Goal: Information Seeking & Learning: Learn about a topic

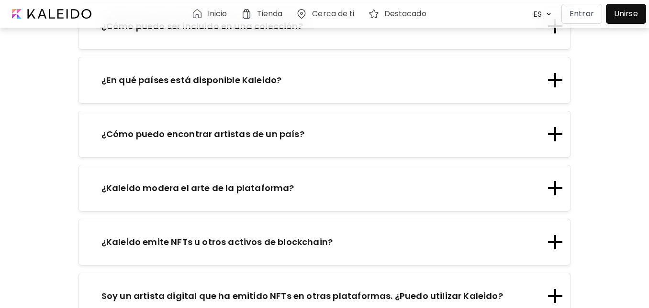
scroll to position [1626, 0]
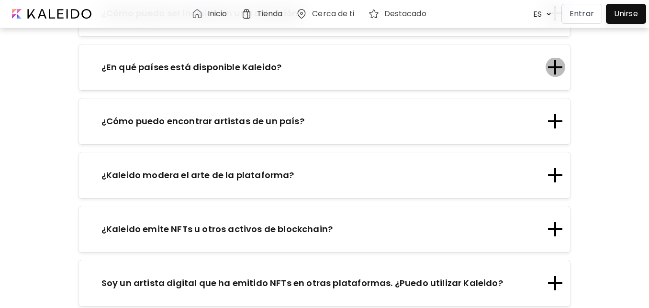
click at [562, 71] on div at bounding box center [555, 67] width 14 height 14
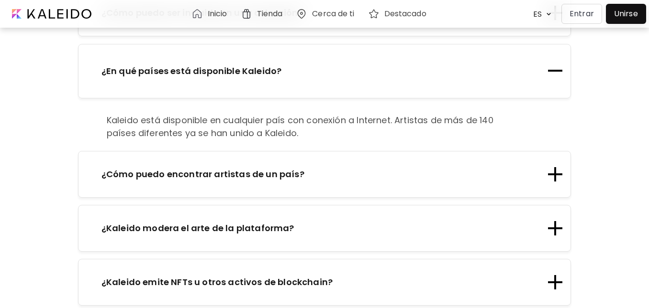
scroll to position [1534, 0]
click at [562, 71] on div at bounding box center [555, 71] width 14 height 2
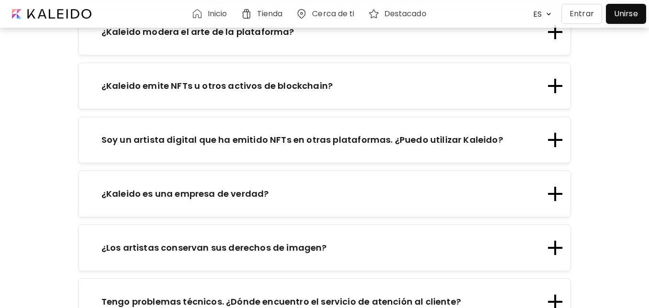
scroll to position [1725, 0]
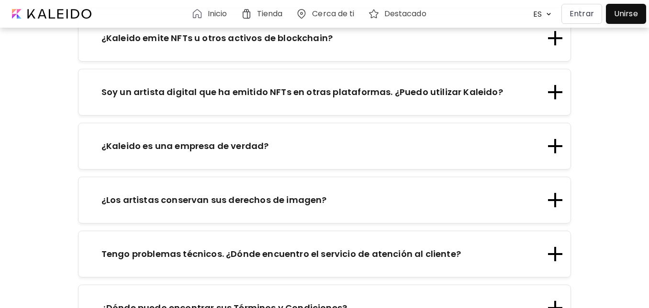
click at [526, 98] on div "Soy un artista digital que ha emitido NFTs en otras plataformas. ¿Puedo utiliza…" at bounding box center [318, 92] width 456 height 13
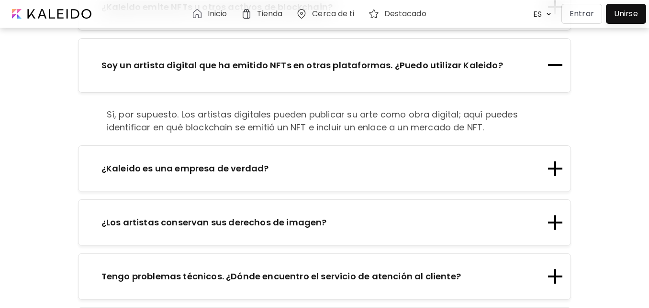
scroll to position [1773, 0]
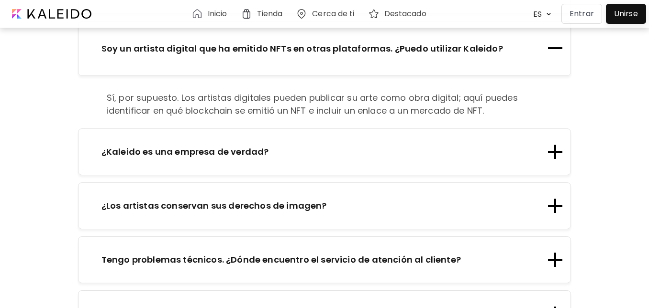
click at [490, 160] on div "¿Kaleido es una empresa de verdad?" at bounding box center [324, 152] width 493 height 47
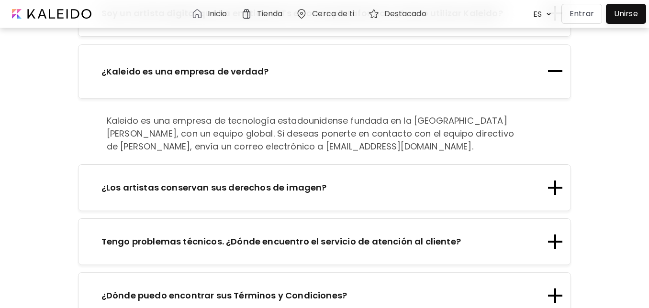
scroll to position [1821, 0]
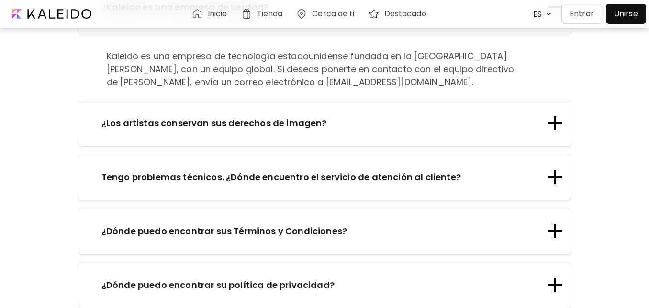
click at [453, 138] on div "¿Los artistas conservan sus derechos de imagen?" at bounding box center [324, 123] width 493 height 47
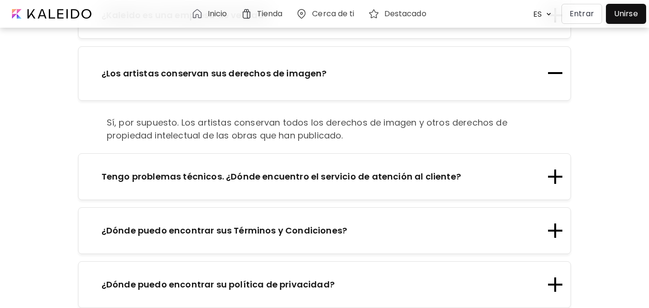
scroll to position [1857, 0]
click at [462, 175] on div "Tengo problemas técnicos. ¿Dónde encuentro el servicio de atención al cliente?" at bounding box center [318, 176] width 456 height 13
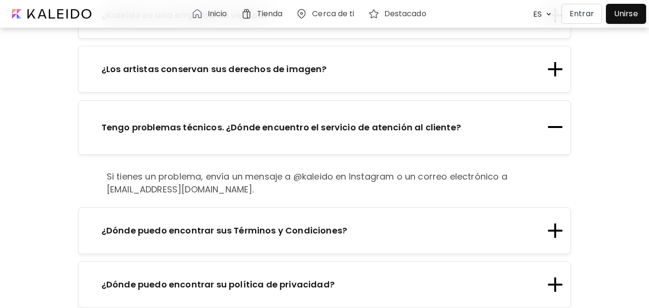
click at [402, 230] on div "¿Dónde puedo encontrar sus Términos y Condiciones?" at bounding box center [318, 230] width 456 height 13
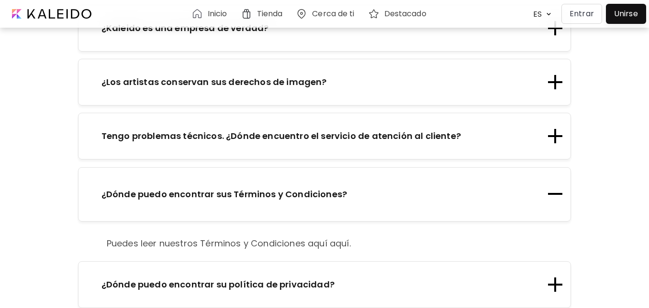
scroll to position [1844, 0]
click at [319, 243] on p "Puedes leer nuestros Términos y Condiciones aquí aquí." at bounding box center [229, 243] width 244 height 13
click at [460, 285] on div "¿Dónde puedo encontrar su política de privacidad?" at bounding box center [318, 284] width 456 height 13
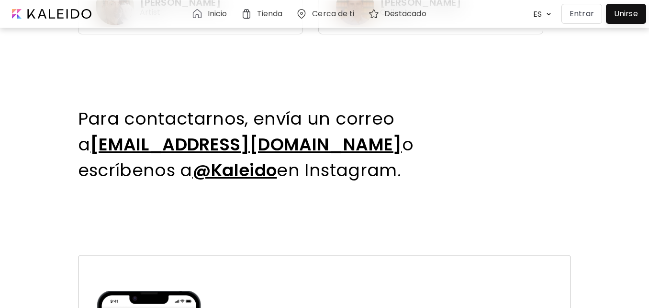
scroll to position [504, 0]
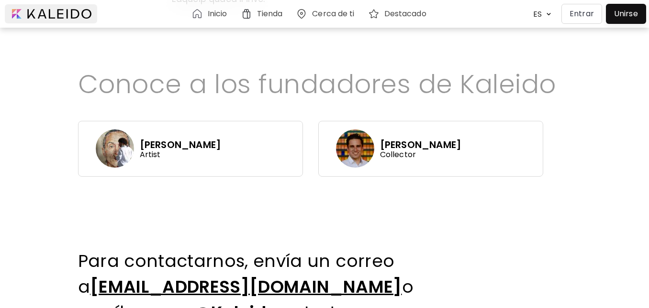
click at [61, 16] on div at bounding box center [51, 13] width 92 height 19
click at [62, 12] on div at bounding box center [51, 13] width 92 height 19
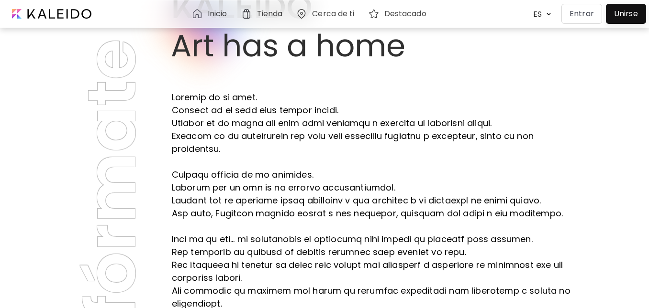
scroll to position [0, 0]
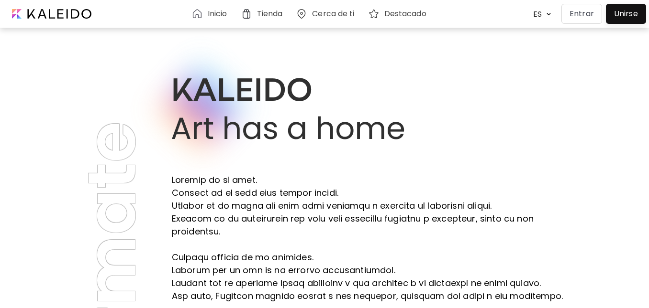
click at [265, 18] on h6 "Tienda" at bounding box center [270, 14] width 26 height 8
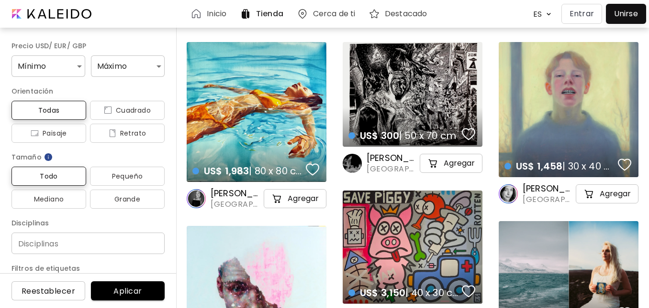
click at [325, 12] on h6 "Cerca de ti" at bounding box center [334, 14] width 42 height 8
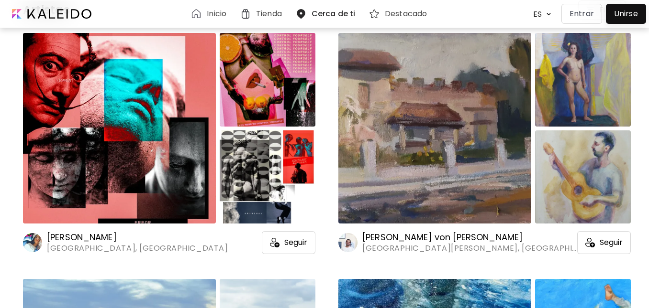
scroll to position [96, 0]
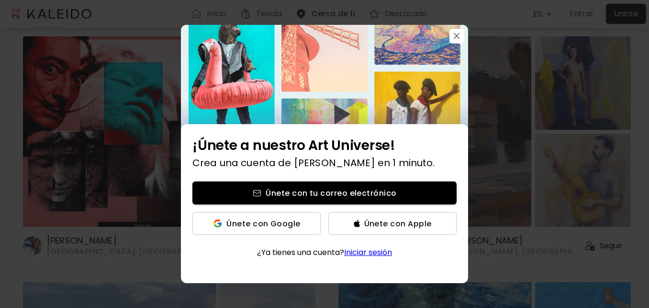
click at [453, 33] on button "button" at bounding box center [456, 36] width 15 height 15
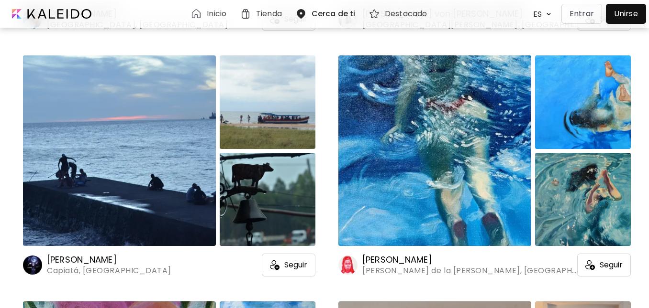
scroll to position [383, 0]
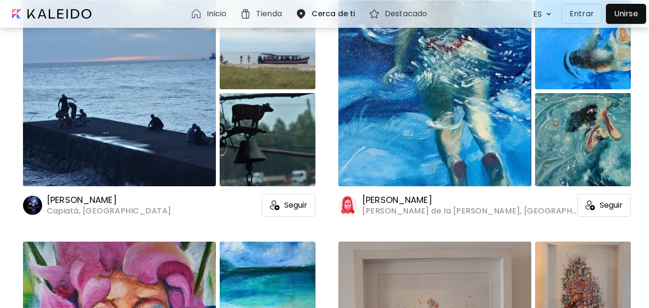
click at [416, 198] on h6 "[PERSON_NAME]" at bounding box center [469, 200] width 215 height 11
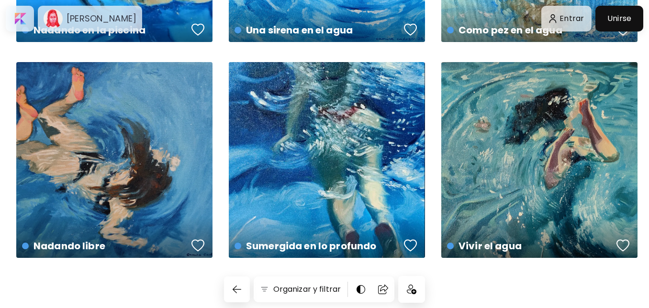
scroll to position [194, 0]
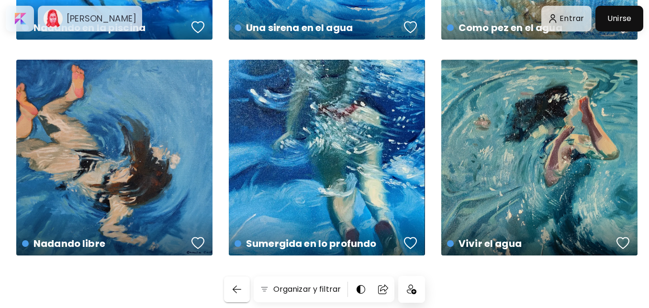
click at [241, 286] on img "button" at bounding box center [236, 289] width 11 height 11
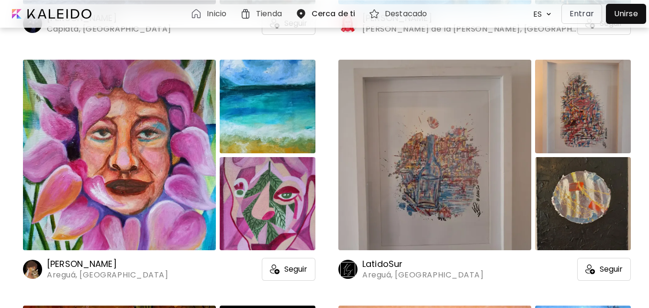
scroll to position [670, 0]
